Goal: Ask a question

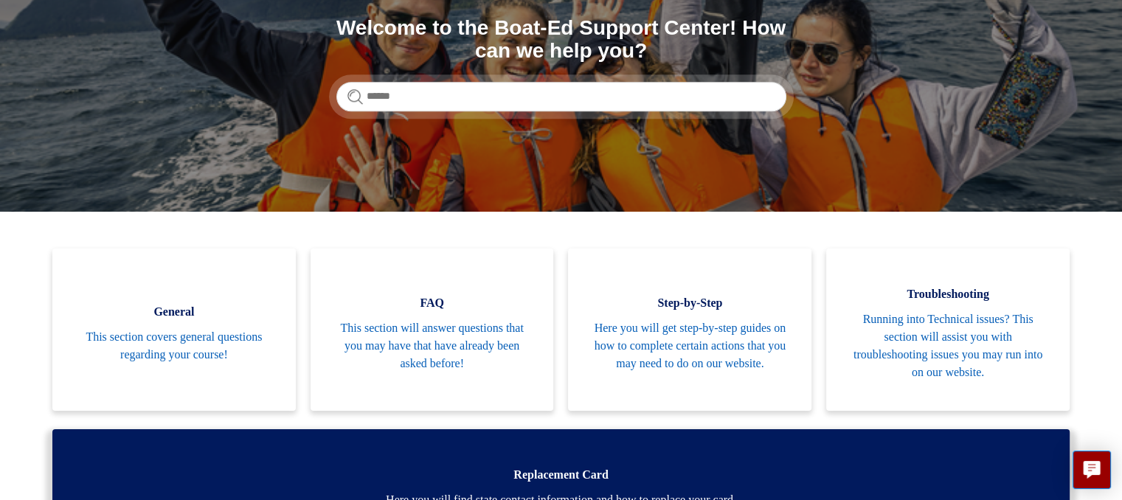
scroll to position [148, 0]
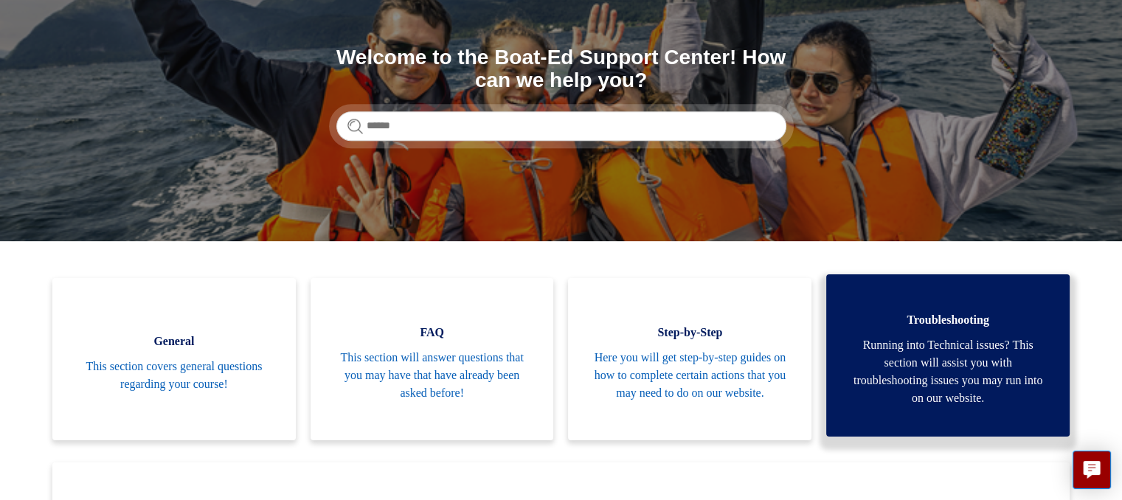
click at [986, 372] on span "Running into Technical issues? This section will assist you with troubleshootin…" at bounding box center [948, 371] width 199 height 71
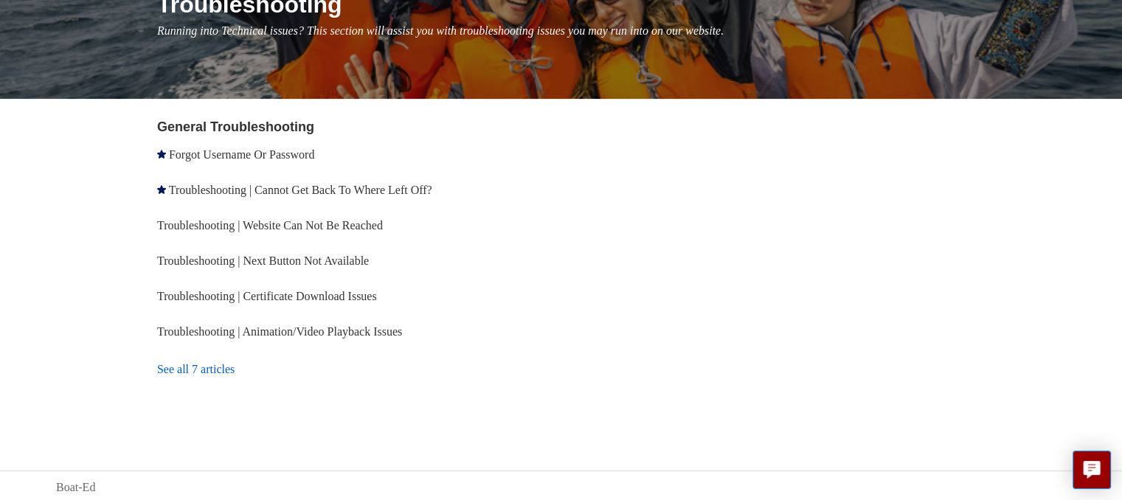
scroll to position [210, 0]
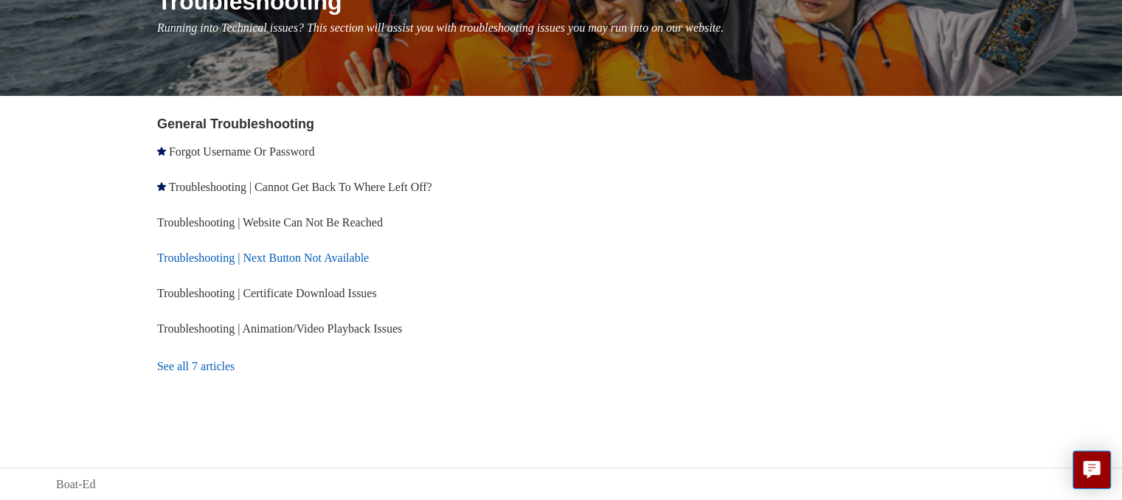
click at [316, 260] on link "Troubleshooting | Next Button Not Available" at bounding box center [263, 258] width 212 height 13
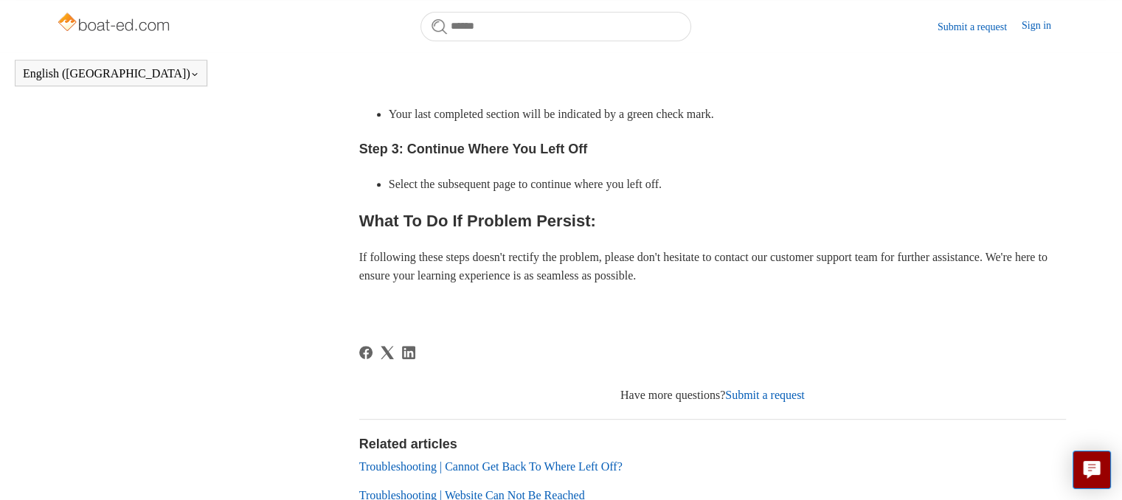
scroll to position [623, 0]
click at [759, 390] on link "Submit a request" at bounding box center [765, 396] width 80 height 13
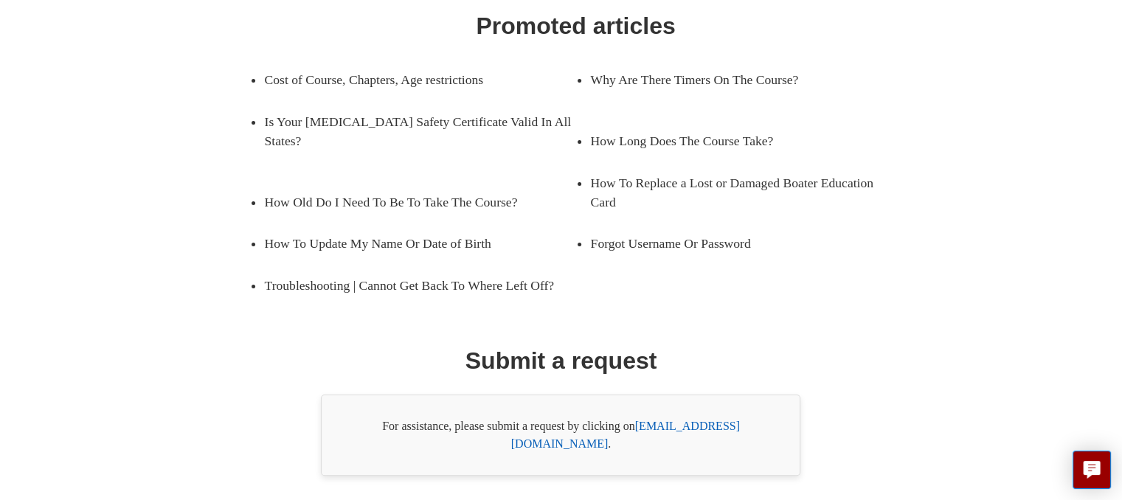
scroll to position [274, 0]
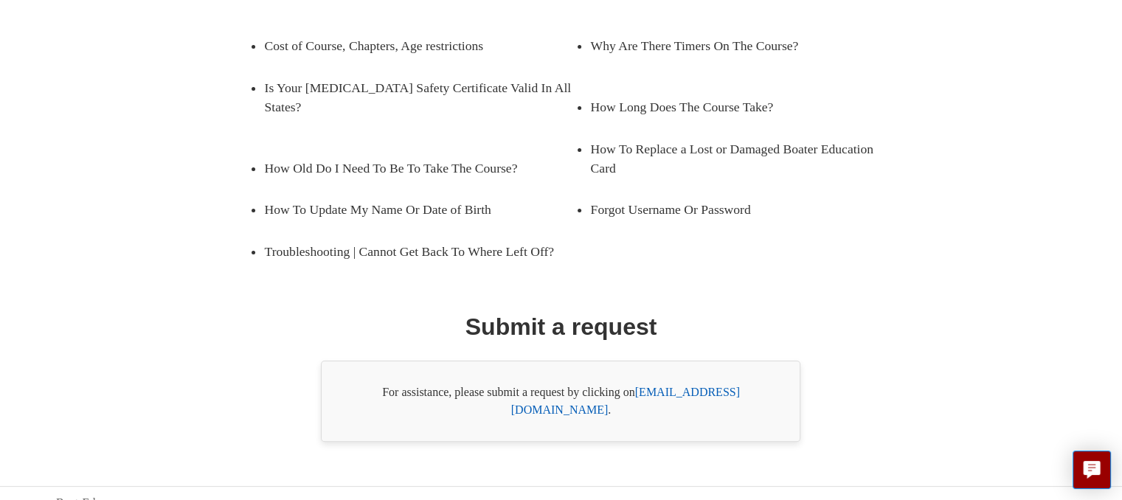
click at [694, 390] on link "support@boat-ed.com" at bounding box center [625, 401] width 229 height 30
click at [655, 395] on link "support@boat-ed.com" at bounding box center [625, 401] width 229 height 30
click at [664, 391] on link "support@boat-ed.com" at bounding box center [625, 401] width 229 height 30
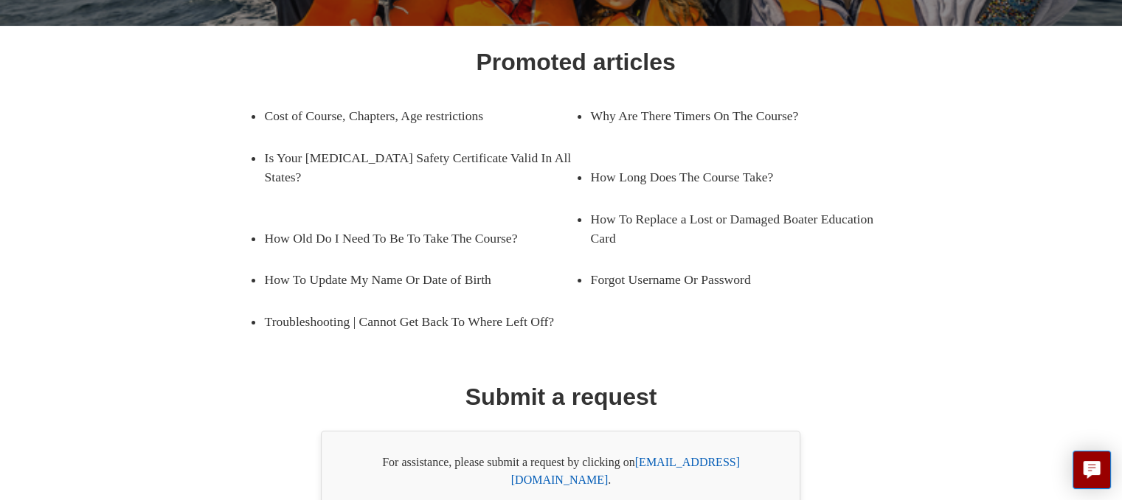
scroll to position [201, 0]
